Goal: Transaction & Acquisition: Obtain resource

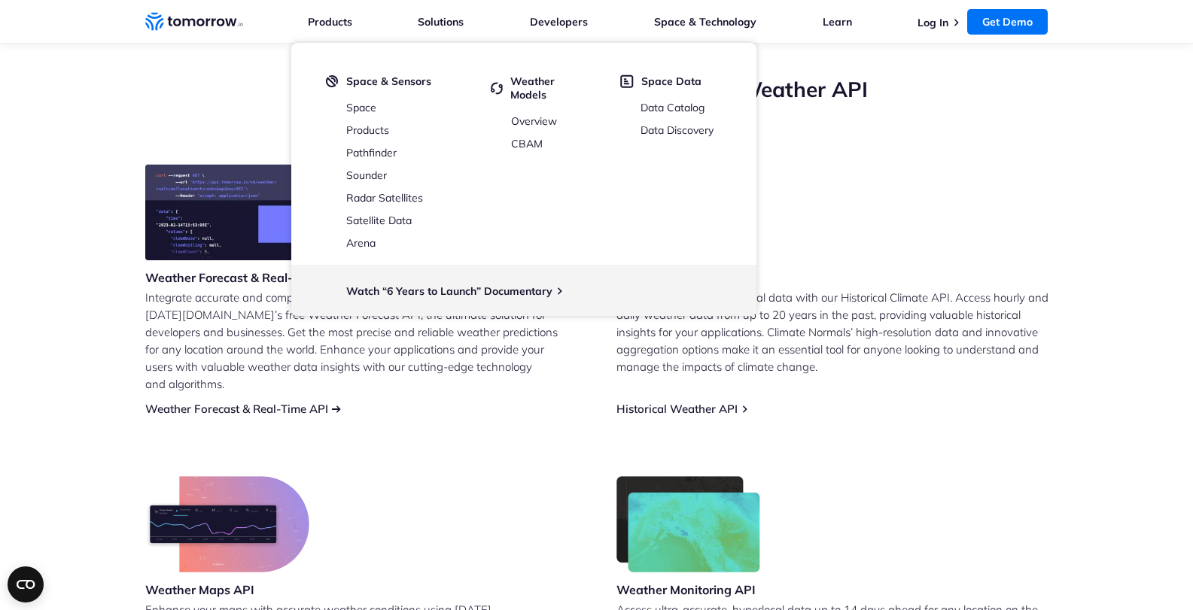
click at [283, 402] on link "Weather Forecast & Real-Time API" at bounding box center [236, 409] width 183 height 14
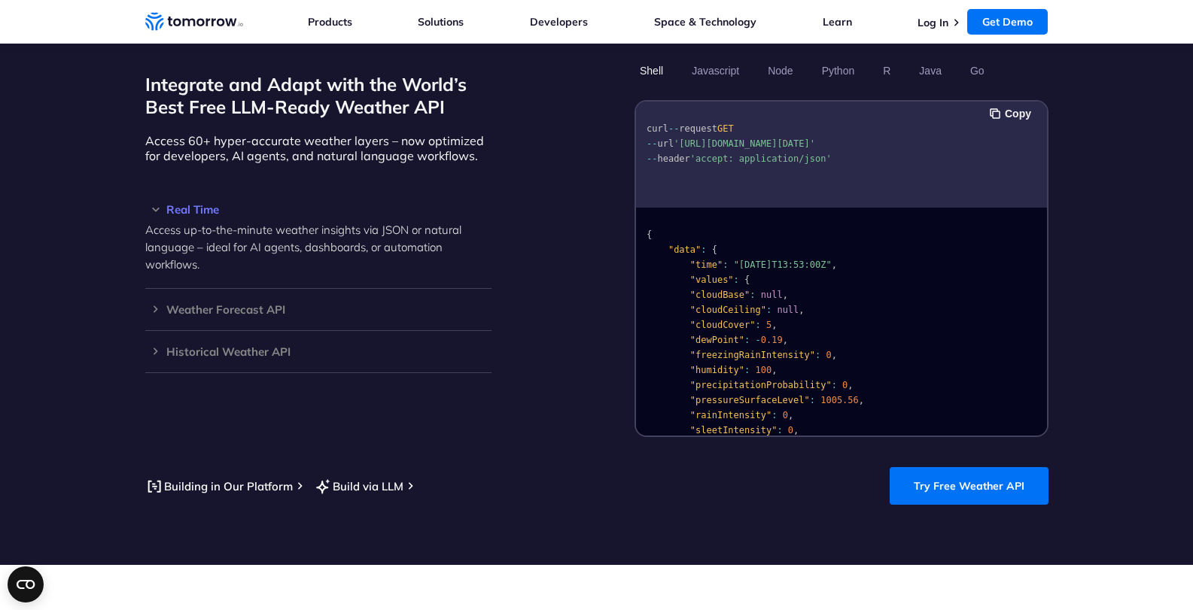
scroll to position [1356, 0]
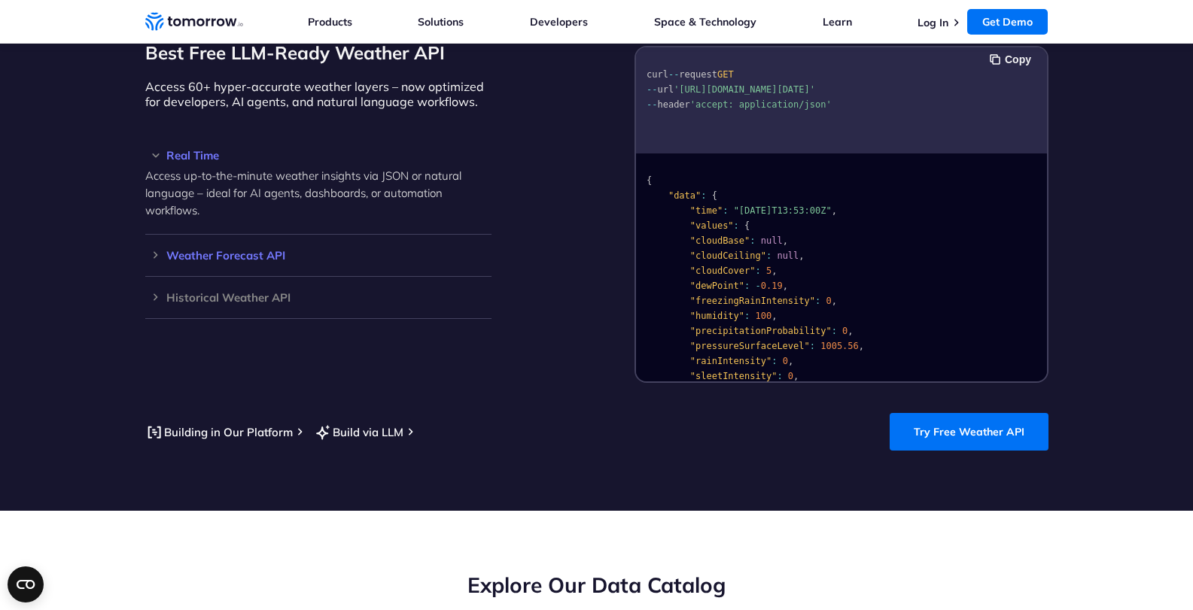
click at [157, 250] on h3 "Weather Forecast API" at bounding box center [318, 255] width 346 height 11
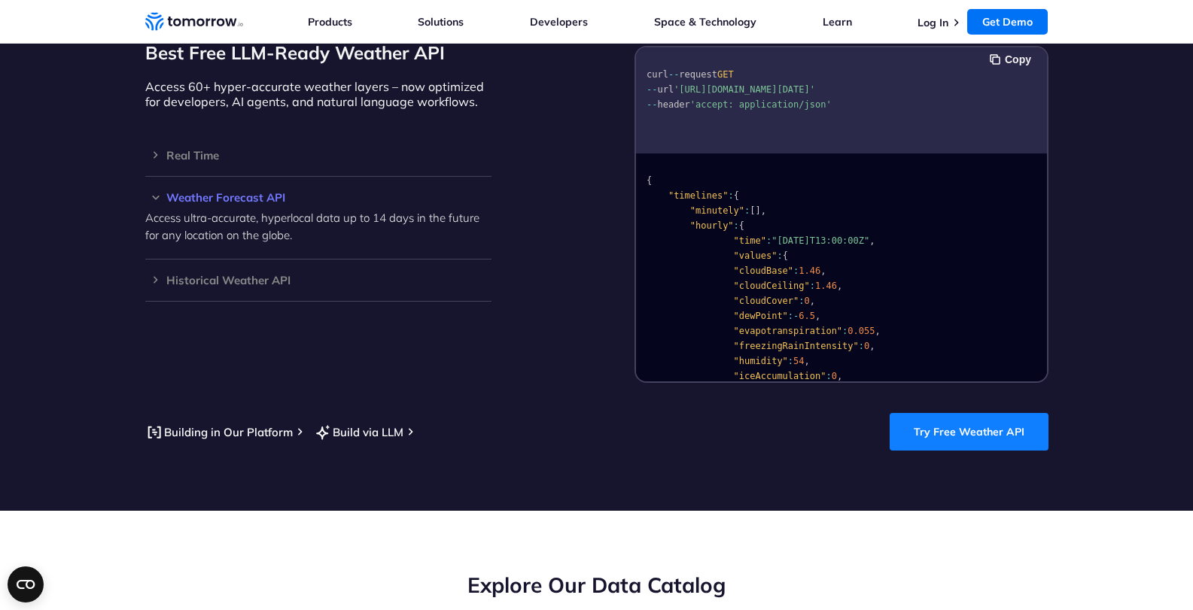
click at [936, 413] on link "Try Free Weather API" at bounding box center [969, 432] width 159 height 38
